Goal: Check status

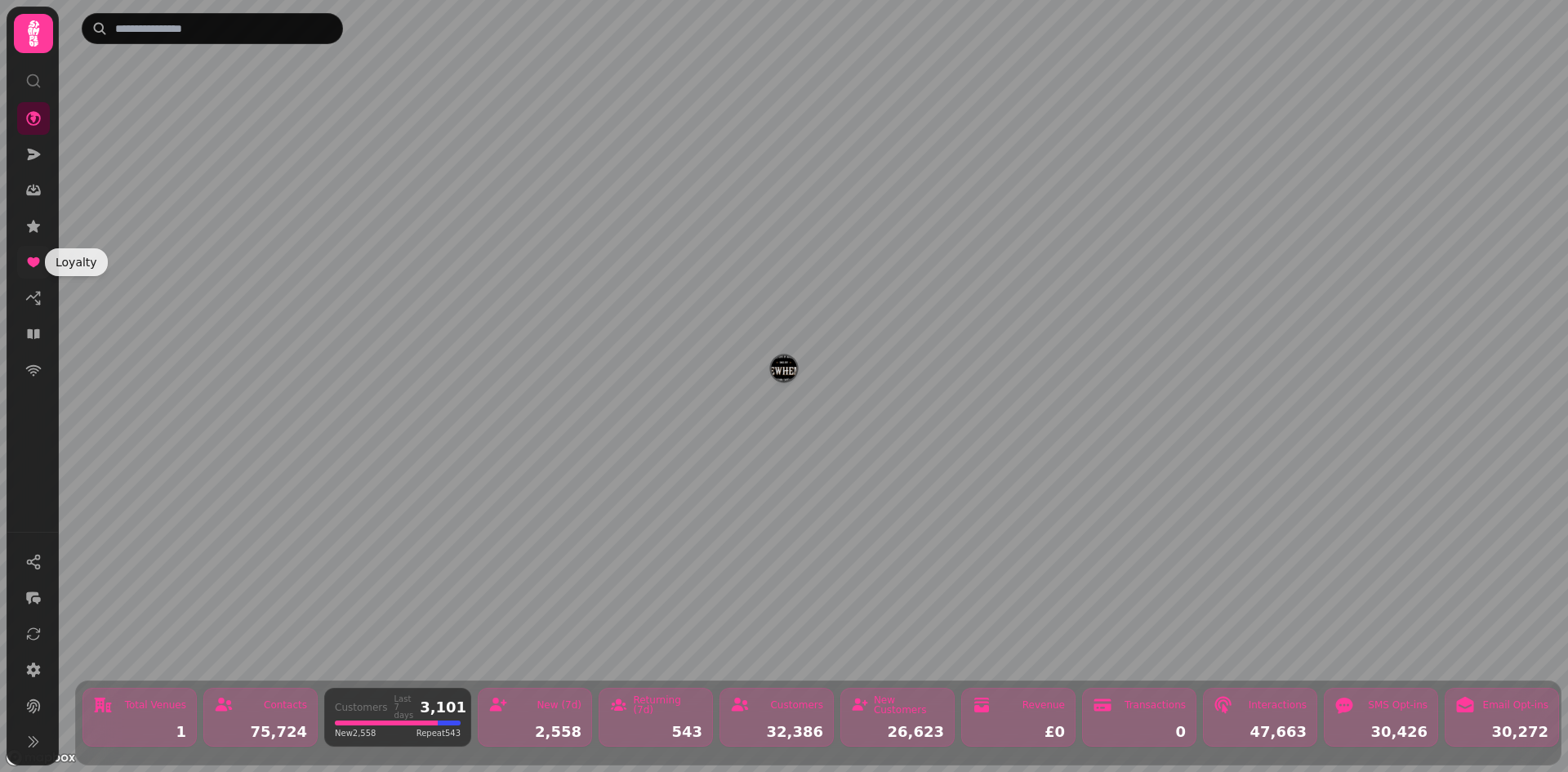
click at [35, 257] on icon at bounding box center [33, 262] width 13 height 10
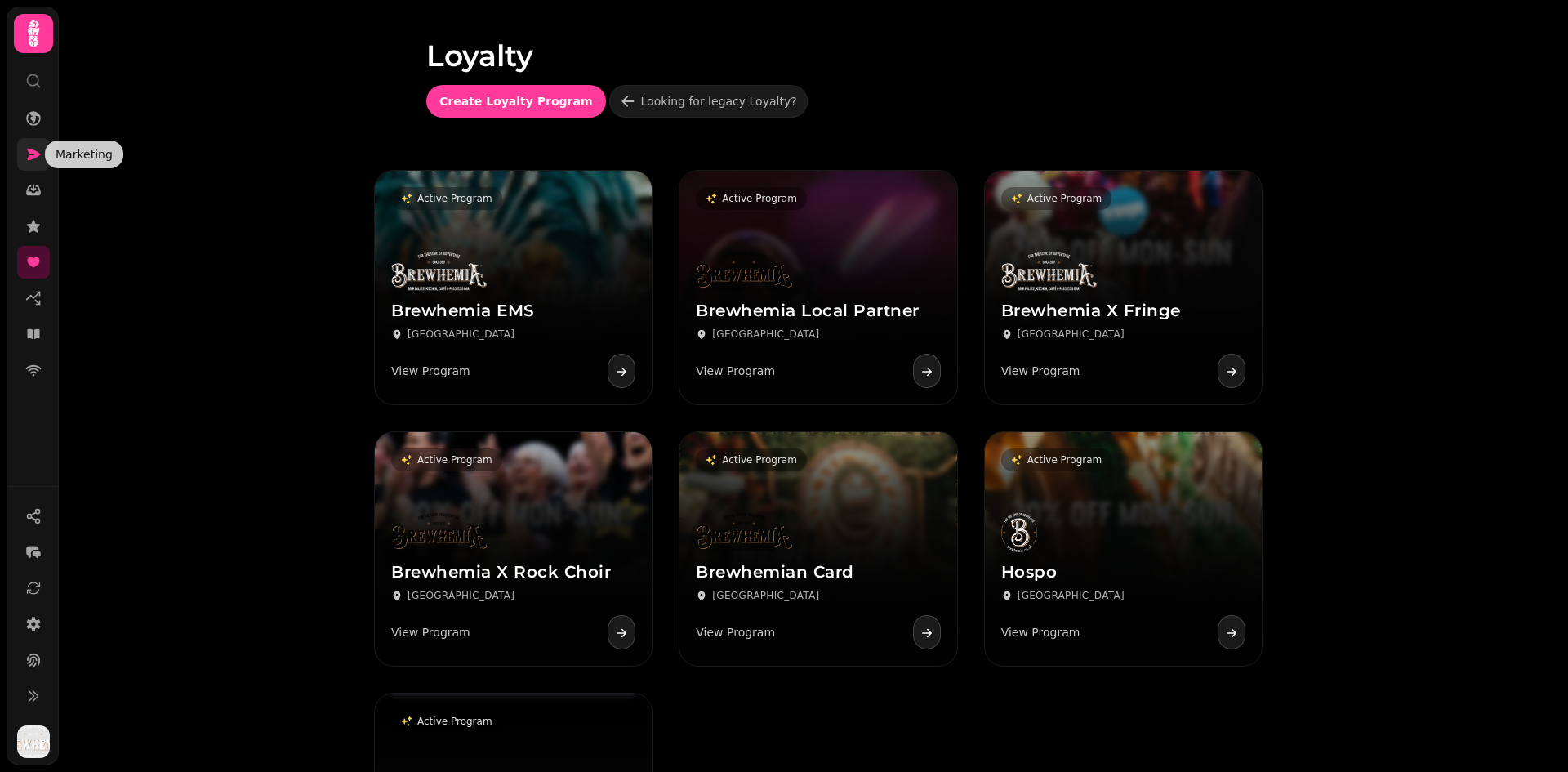
click at [35, 154] on icon at bounding box center [34, 154] width 13 height 12
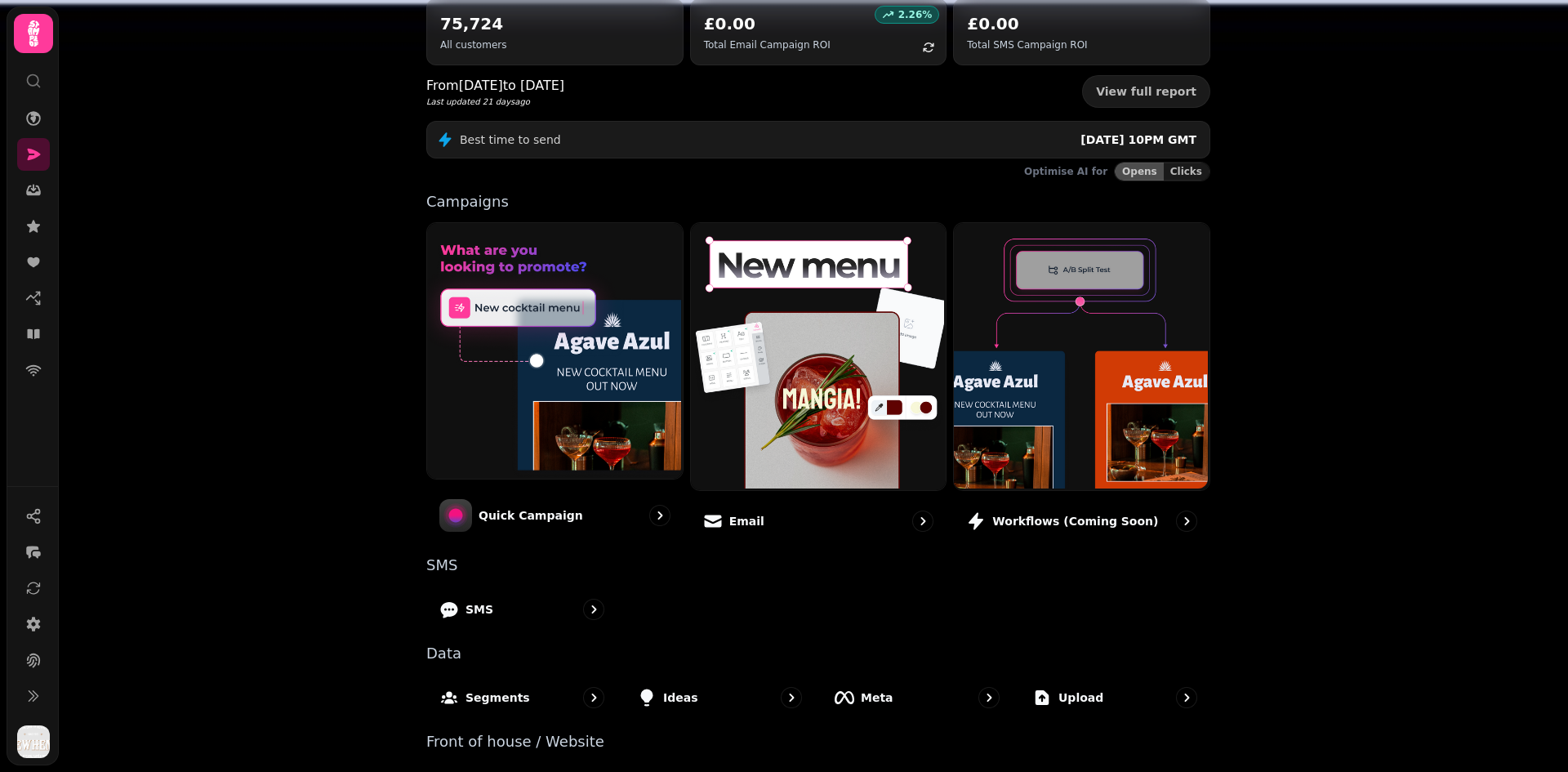
scroll to position [248, 0]
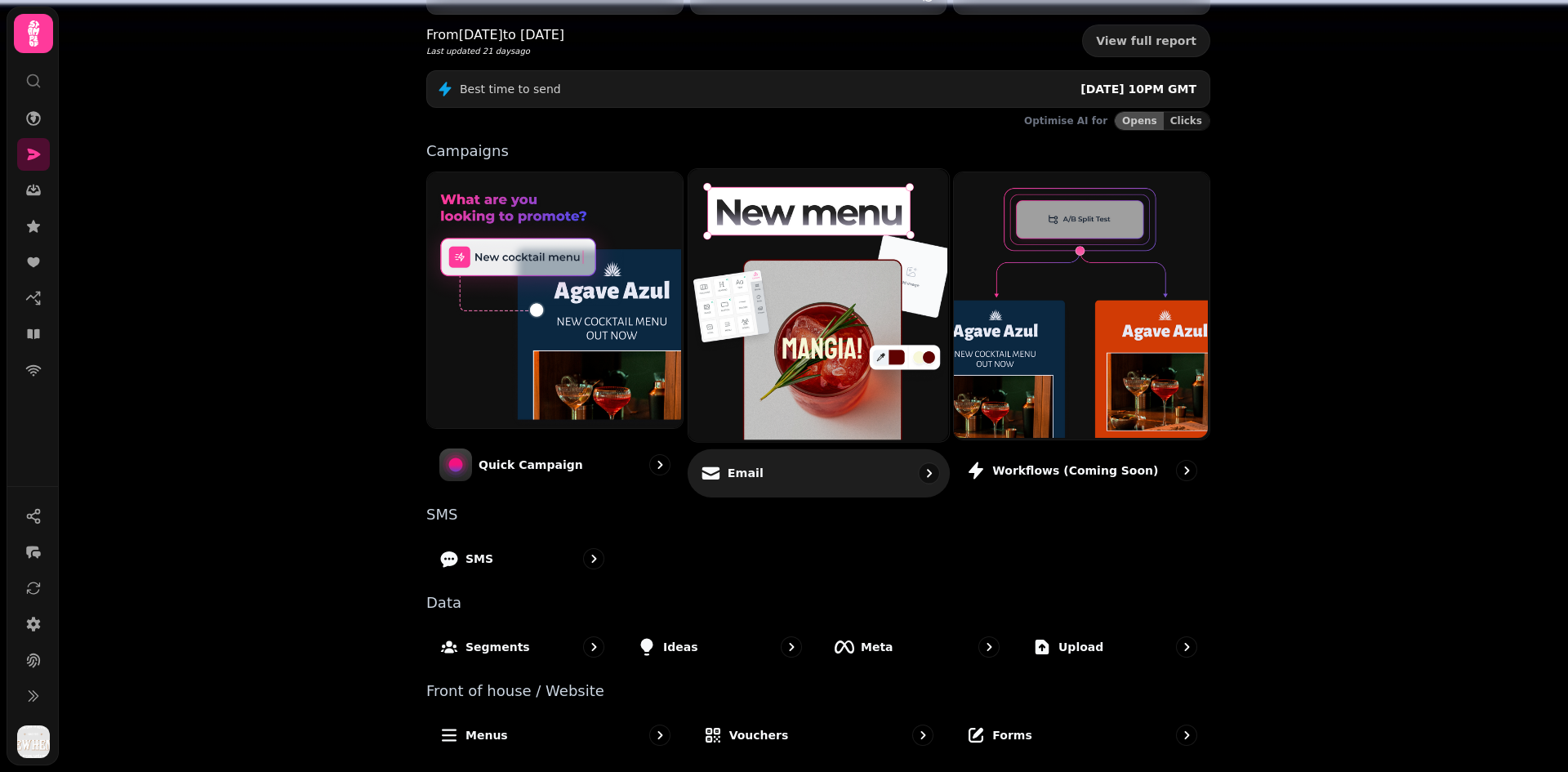
click at [751, 466] on div "Email" at bounding box center [819, 472] width 262 height 48
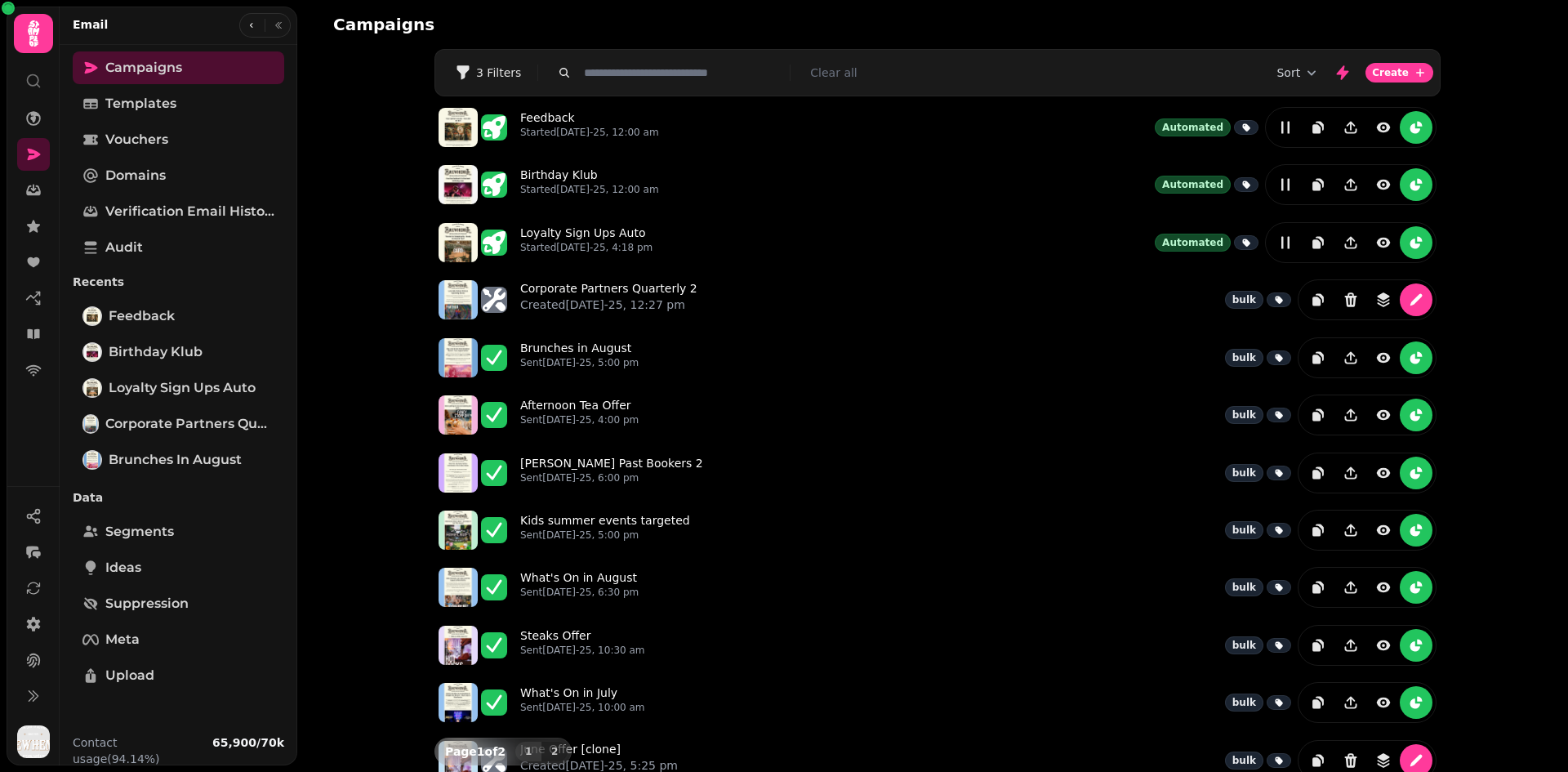
scroll to position [219, 0]
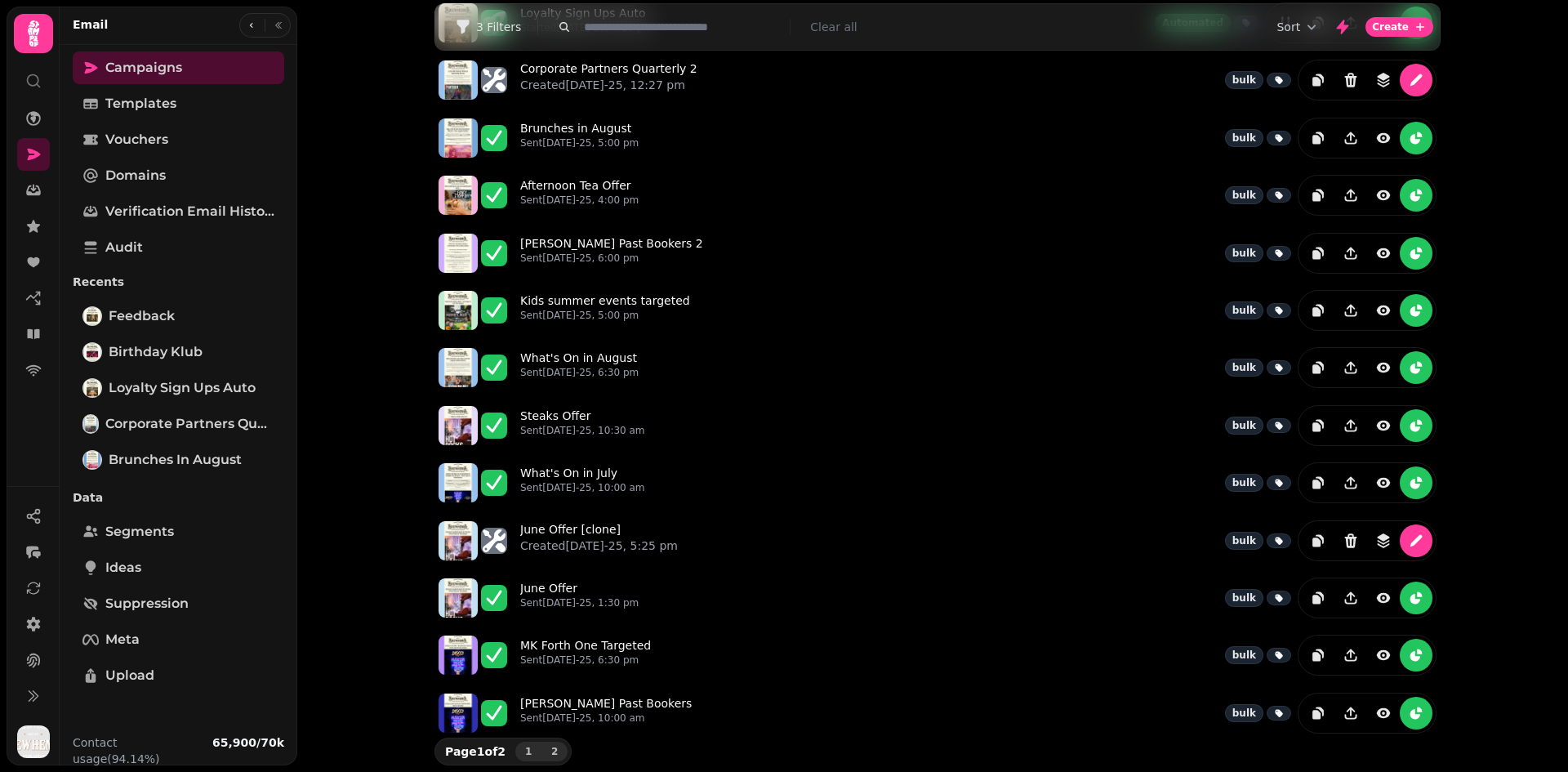
click at [548, 747] on span "2" at bounding box center [554, 751] width 13 height 10
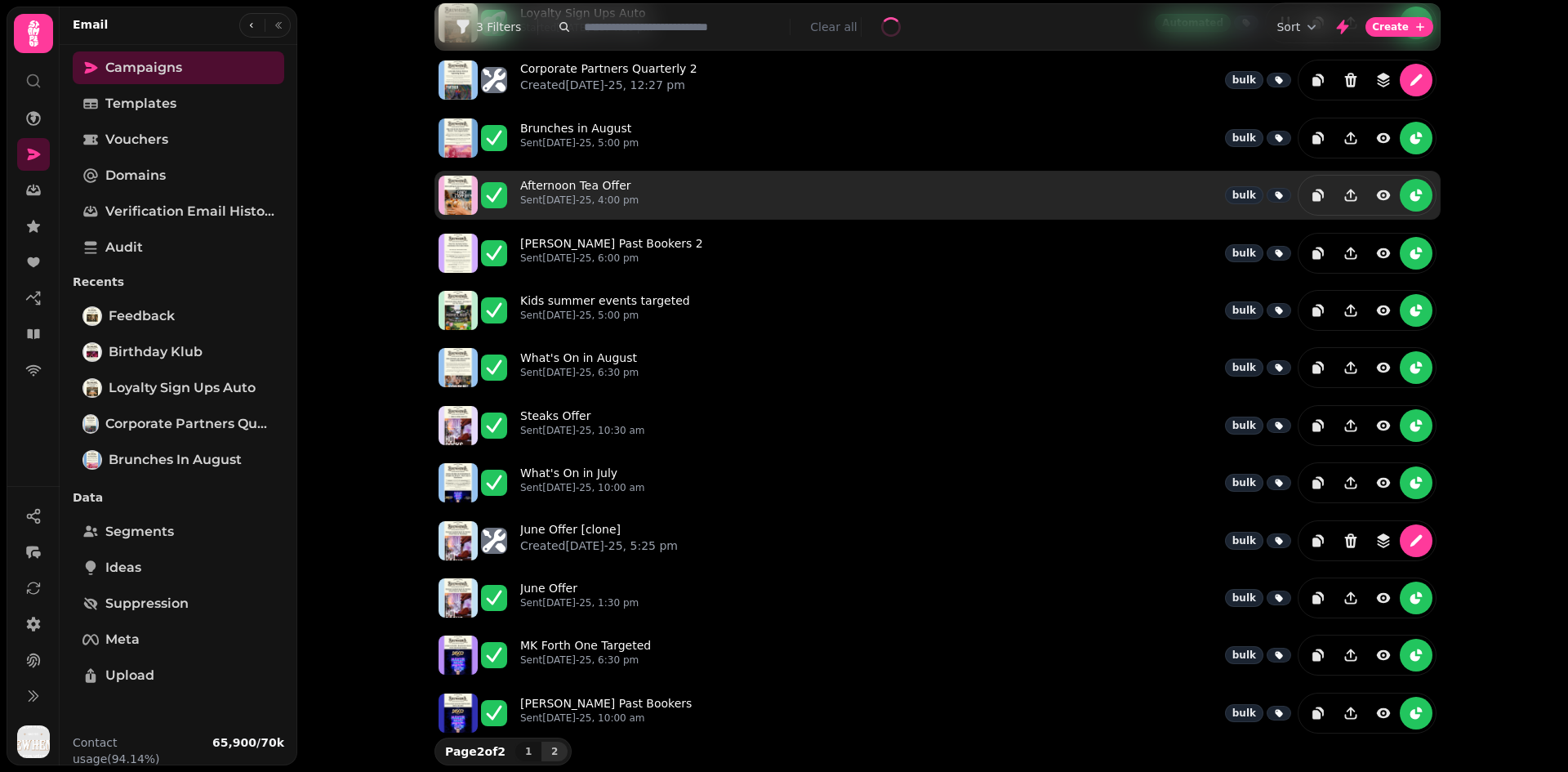
scroll to position [0, 0]
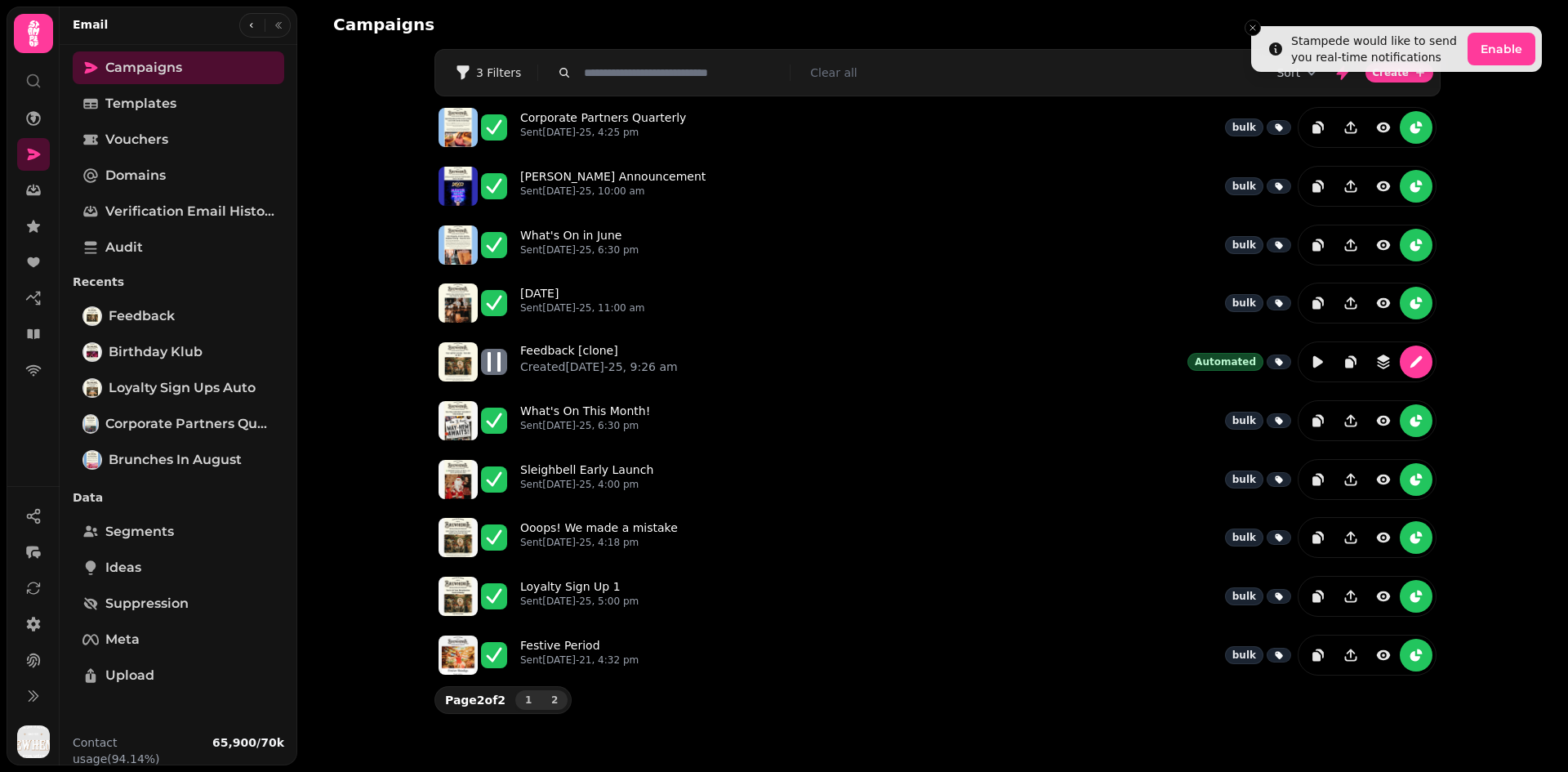
click at [522, 702] on span "1" at bounding box center [528, 700] width 13 height 10
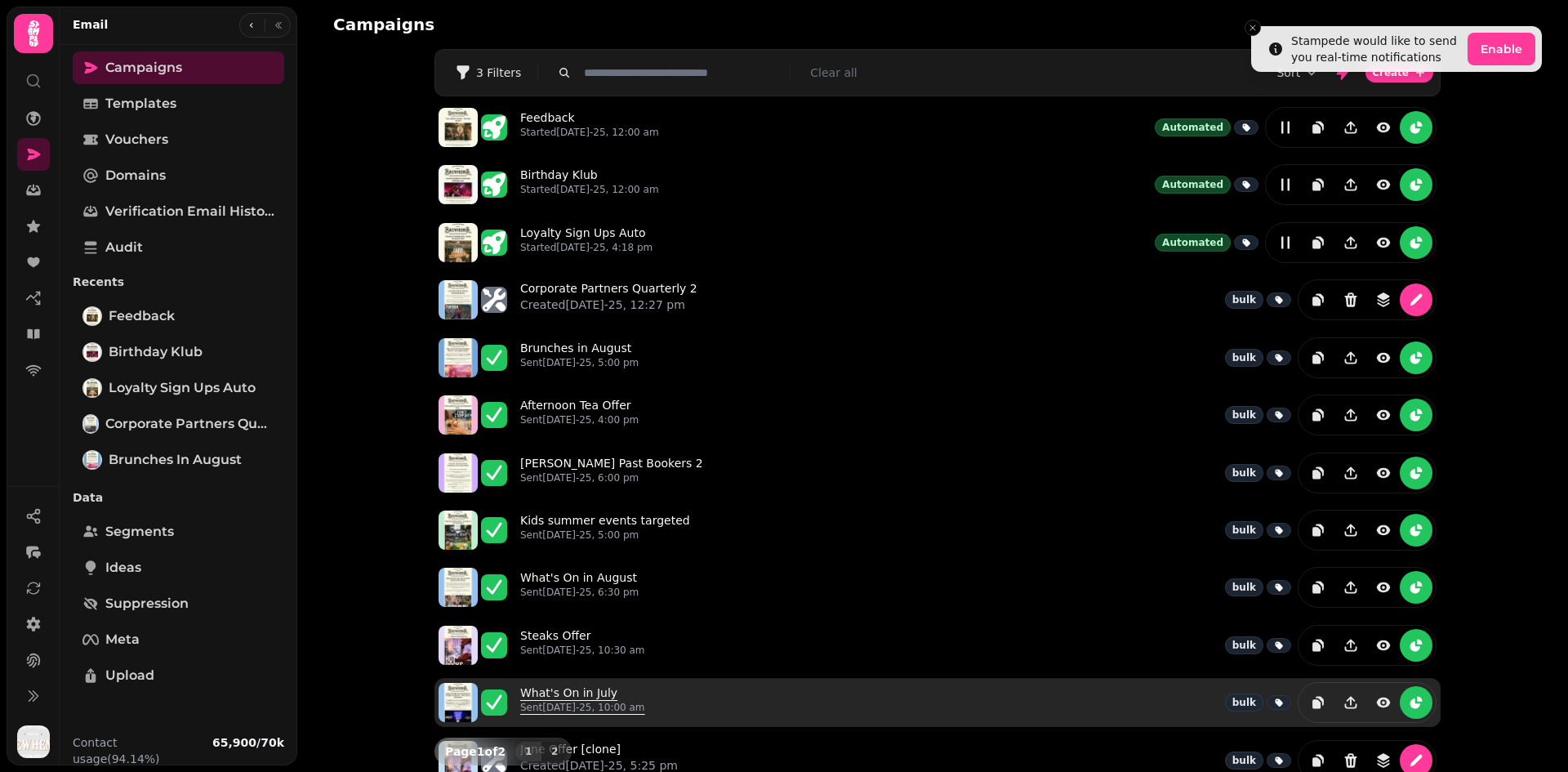
scroll to position [219, 0]
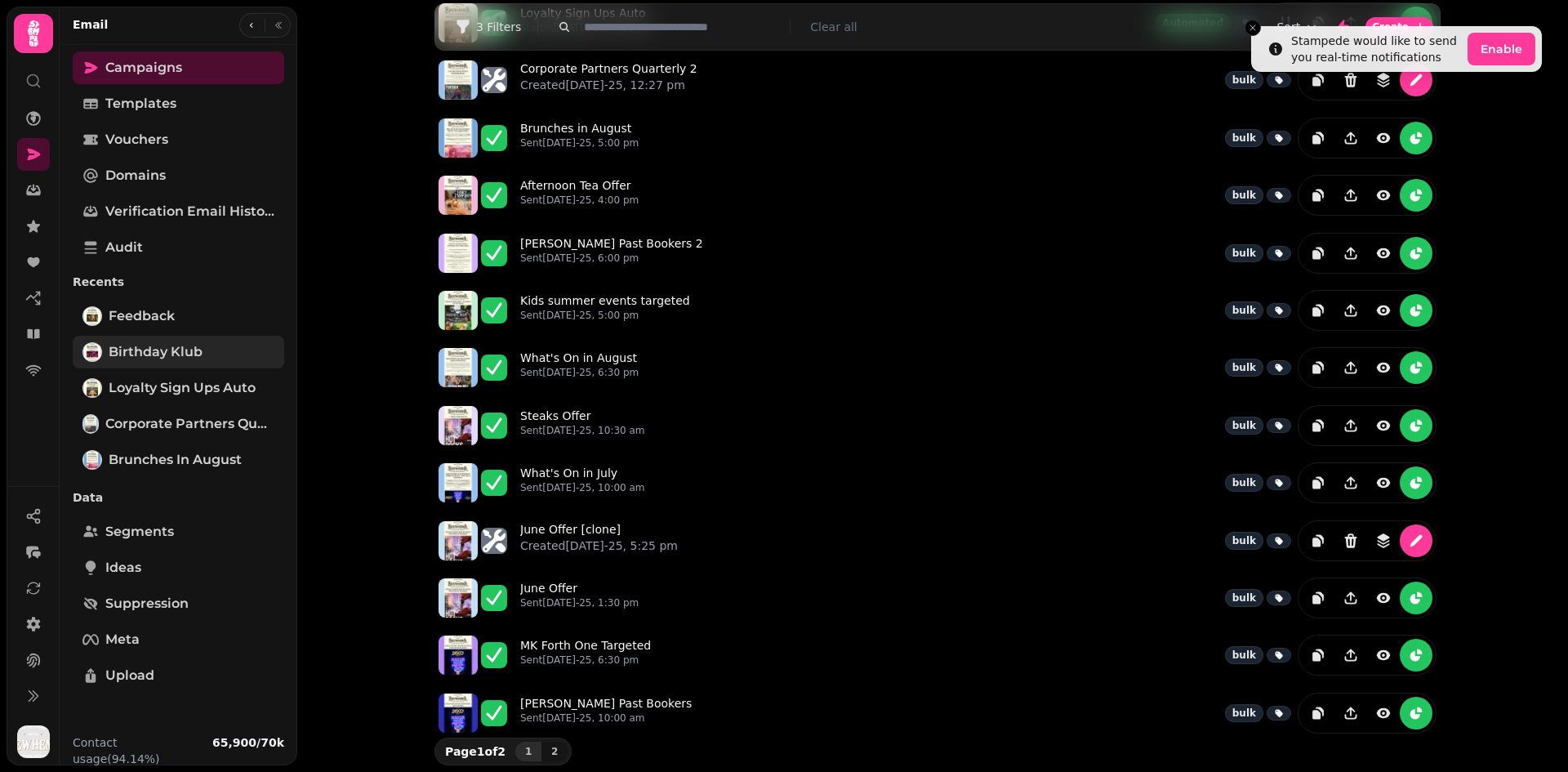
click at [154, 345] on span "Birthday Klub" at bounding box center [155, 352] width 94 height 20
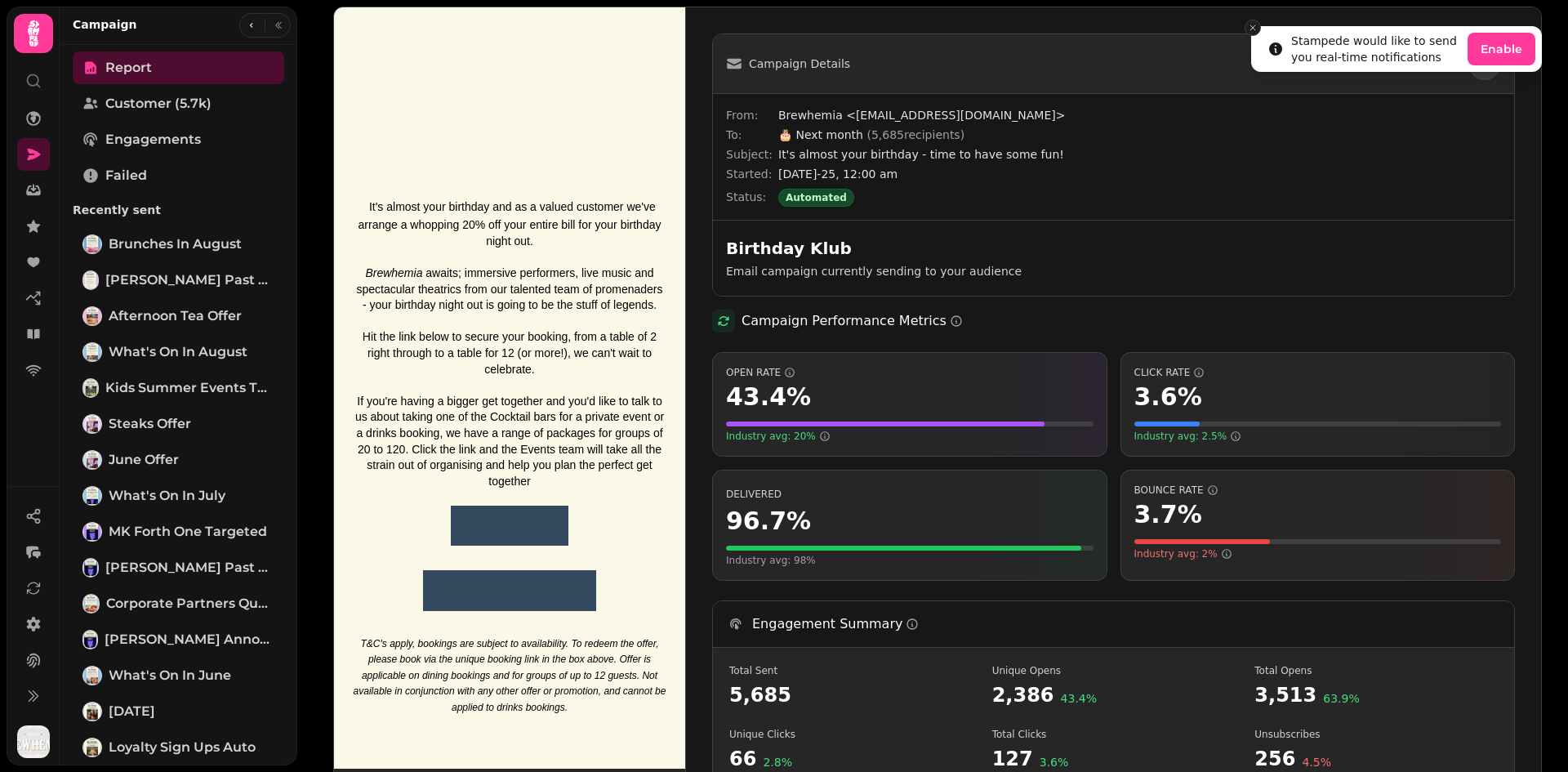
click at [1253, 27] on line "Close toast" at bounding box center [1252, 27] width 5 height 5
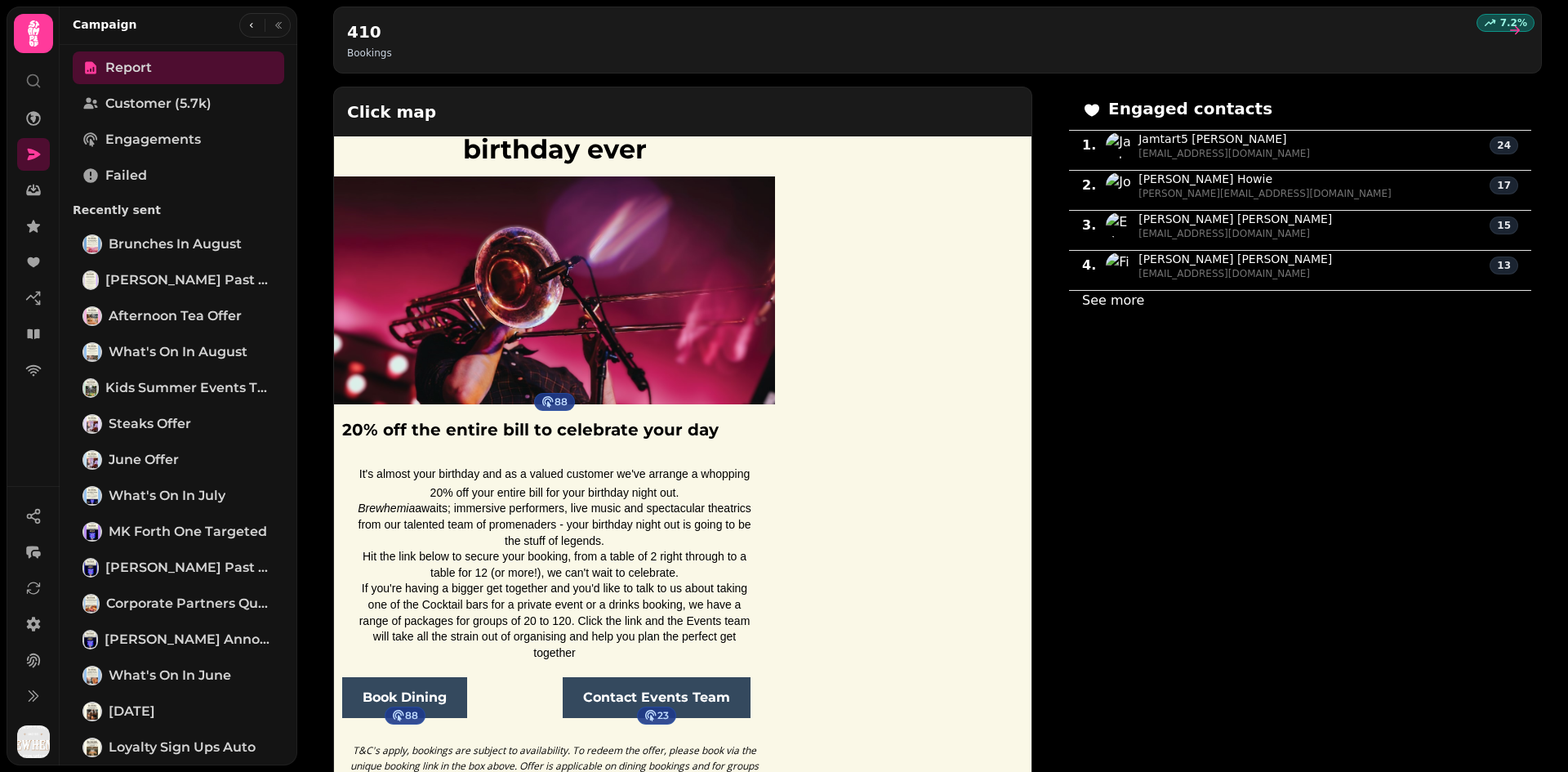
scroll to position [344, 0]
